Goal: Information Seeking & Learning: Find specific fact

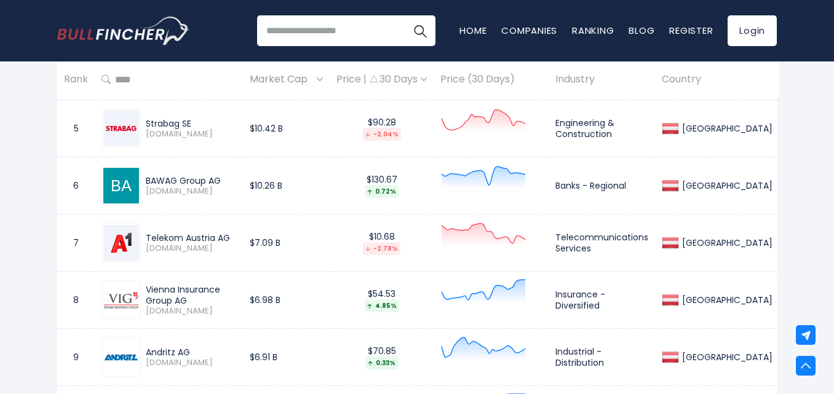
drag, startPoint x: 228, startPoint y: 181, endPoint x: 191, endPoint y: 185, distance: 37.8
click at [124, 183] on div "BAWAG Group AG [DOMAIN_NAME]" at bounding box center [168, 185] width 135 height 39
copy div "BAWAG Group AG"
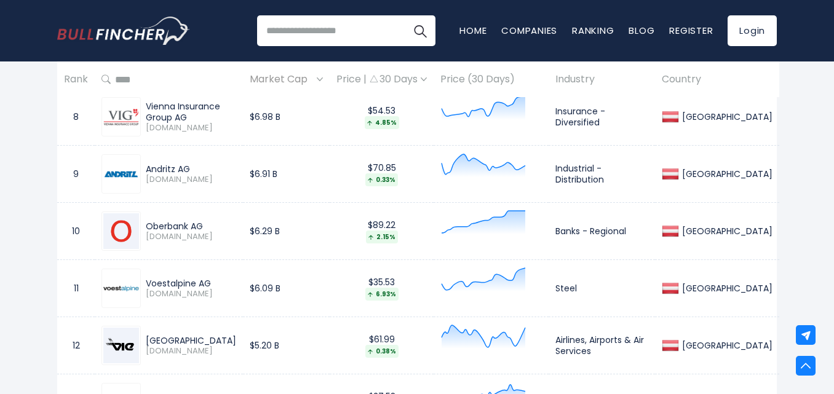
scroll to position [1001, 0]
drag, startPoint x: 206, startPoint y: 224, endPoint x: 147, endPoint y: 223, distance: 59.1
click at [147, 223] on div "Oberbank AG" at bounding box center [191, 224] width 90 height 11
copy div "Oberbank AG"
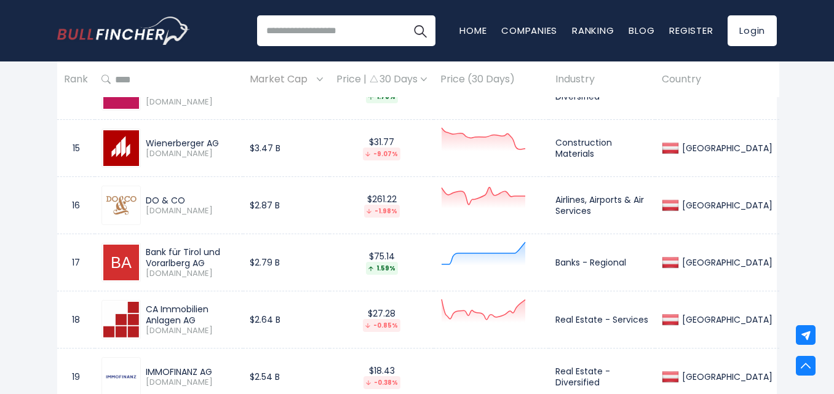
scroll to position [1370, 0]
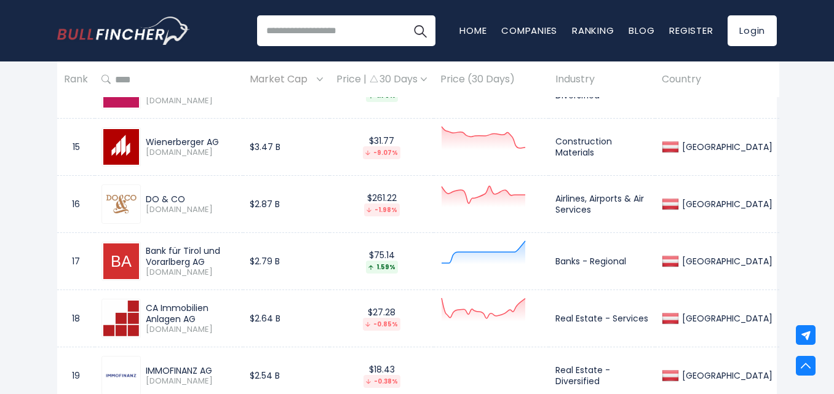
drag, startPoint x: 157, startPoint y: 262, endPoint x: 133, endPoint y: 250, distance: 26.9
click at [133, 250] on div "Bank für Tirol und Vorarlberg AG [DOMAIN_NAME]" at bounding box center [168, 261] width 135 height 39
copy div "Bank für Tirol und Vorarlberg AG"
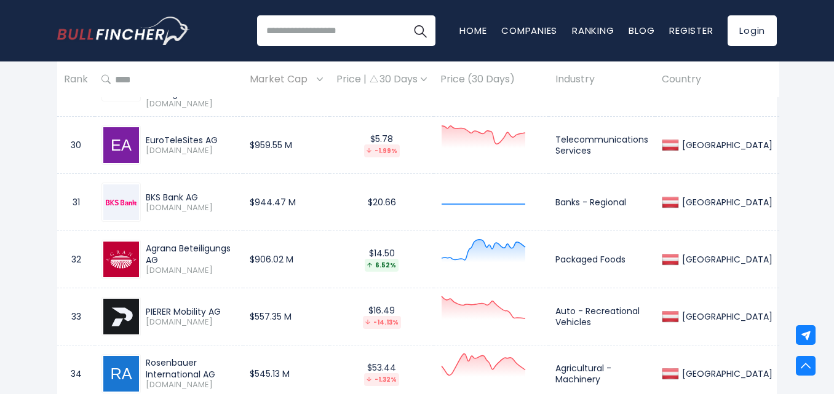
scroll to position [2231, 0]
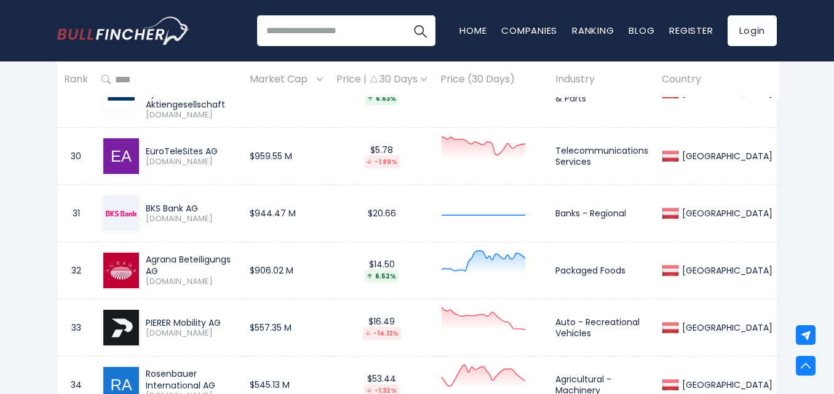
drag, startPoint x: 207, startPoint y: 196, endPoint x: 146, endPoint y: 198, distance: 60.9
click at [146, 203] on div "BKS Bank AG" at bounding box center [191, 208] width 90 height 11
copy div "BKS Bank AG"
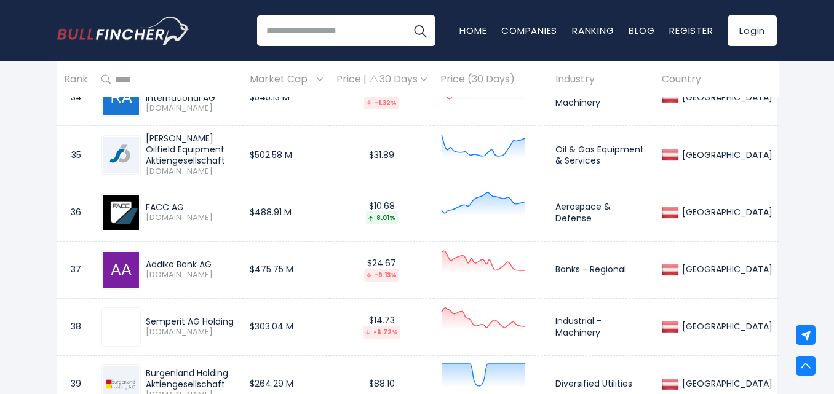
scroll to position [2538, 0]
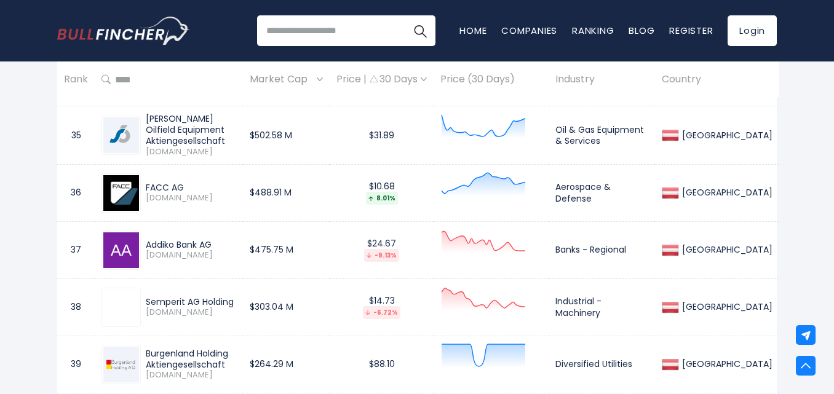
drag, startPoint x: 213, startPoint y: 234, endPoint x: 140, endPoint y: 235, distance: 73.2
click at [140, 235] on div "Addiko Bank AG [DOMAIN_NAME]" at bounding box center [168, 250] width 135 height 39
copy div "Addiko Bank AG"
